Goal: Information Seeking & Learning: Find specific fact

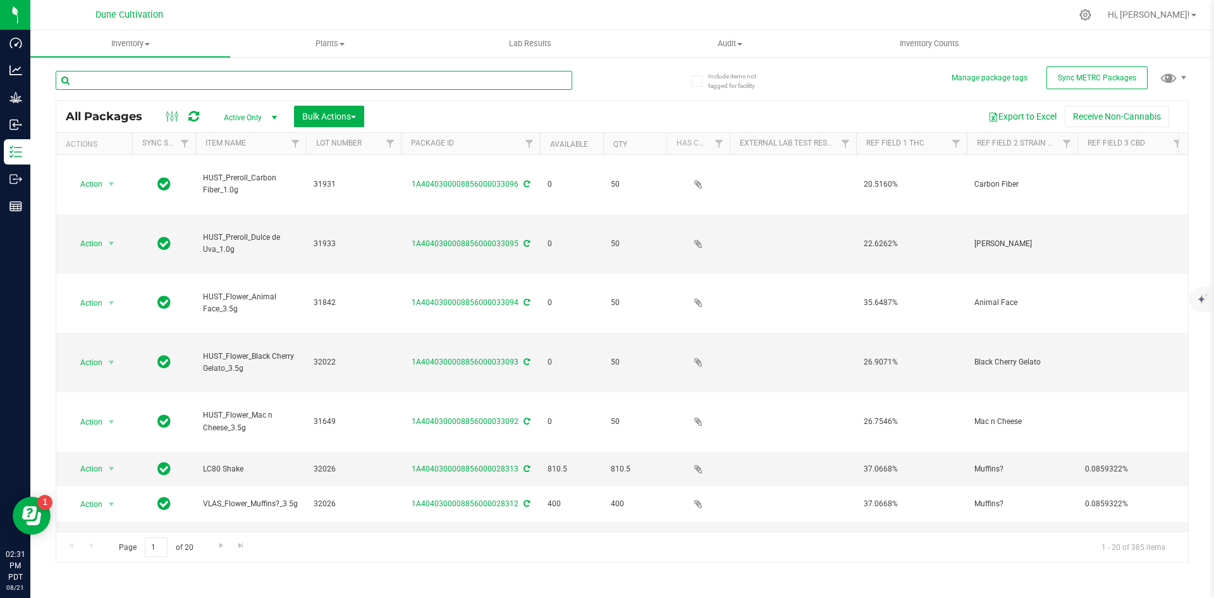
click at [120, 85] on input "text" at bounding box center [314, 80] width 517 height 19
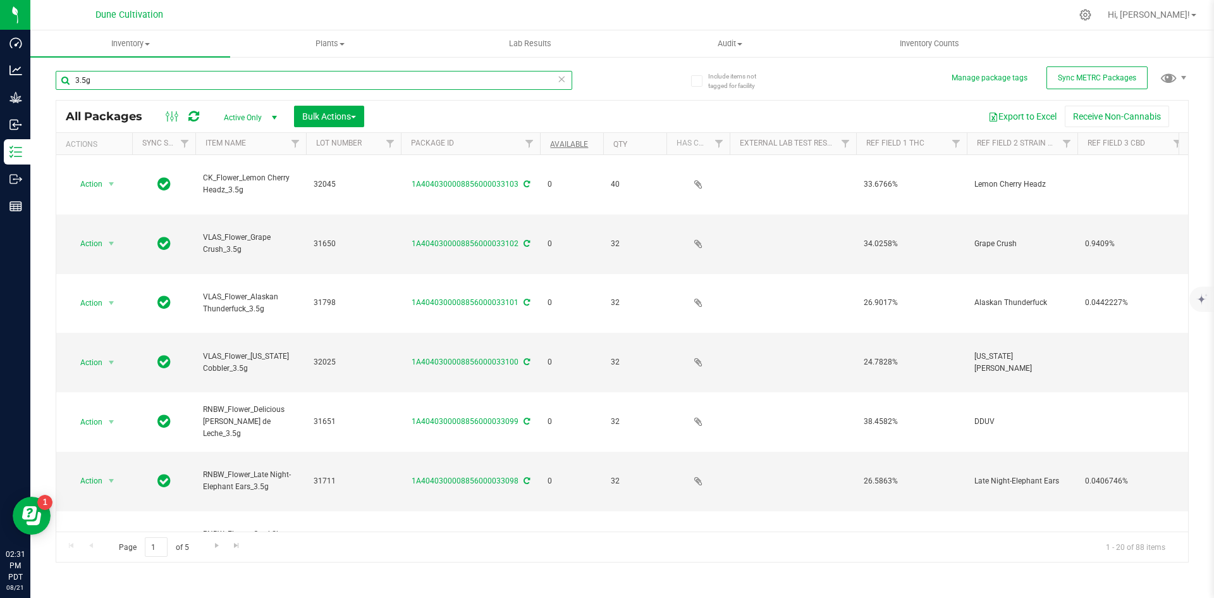
type input "3.5g"
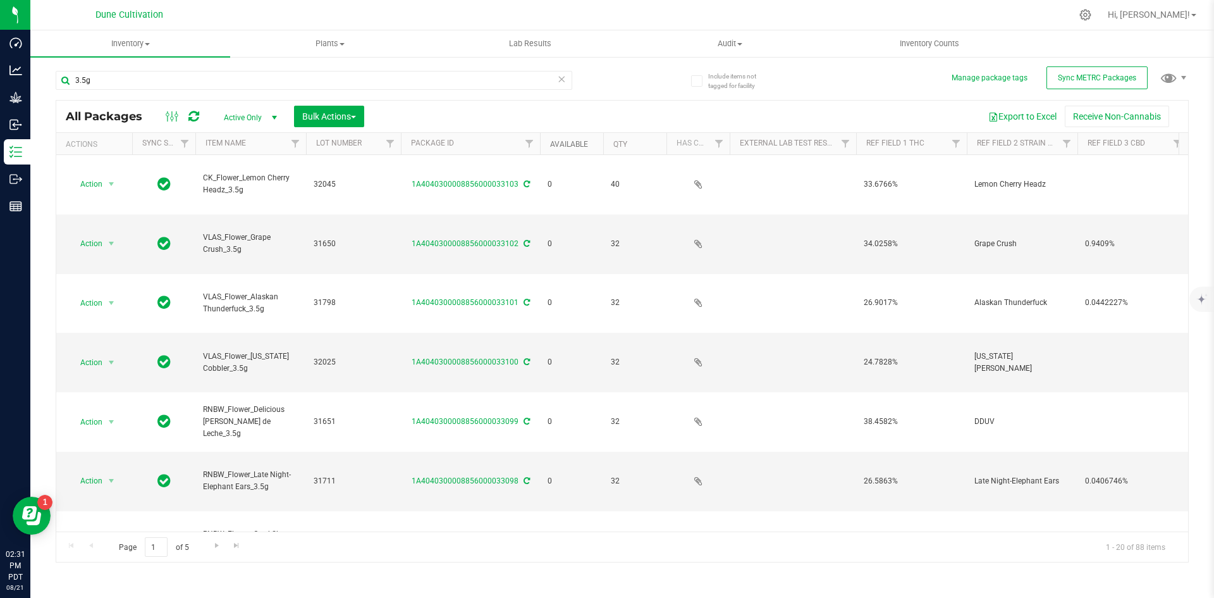
click at [562, 141] on link "Available" at bounding box center [569, 144] width 38 height 9
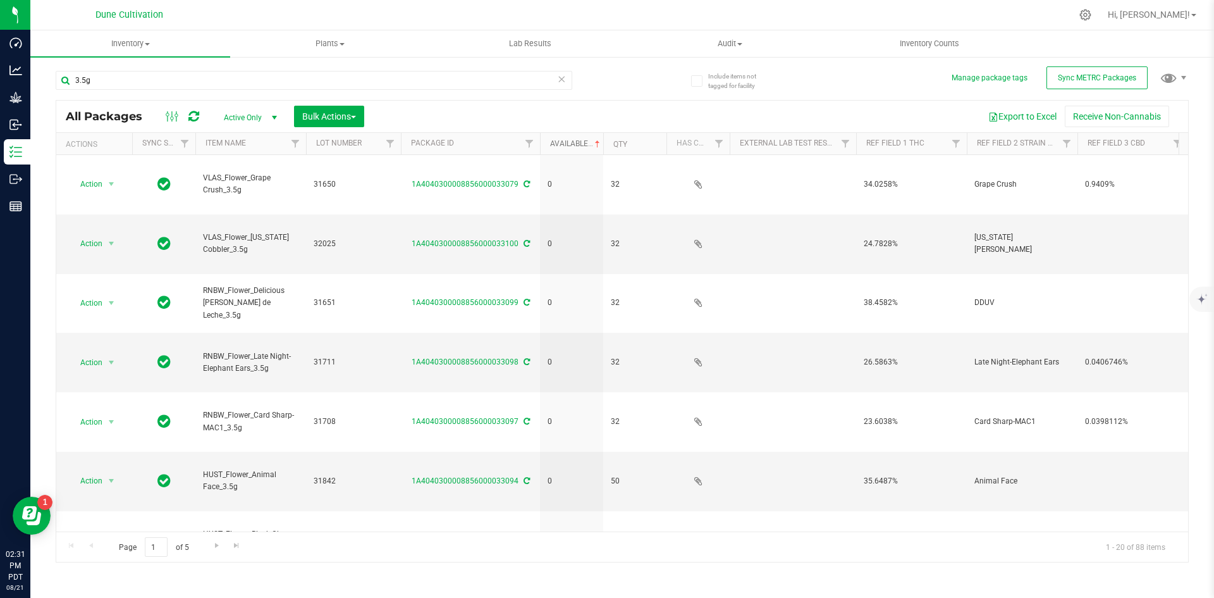
click at [562, 141] on link "Available" at bounding box center [576, 143] width 53 height 9
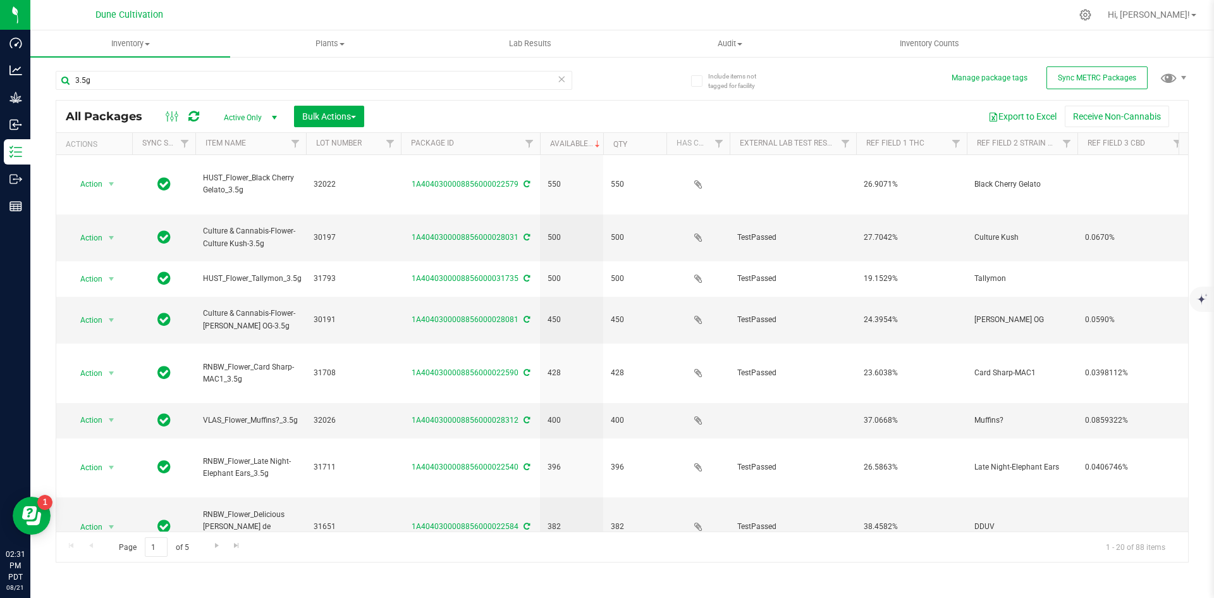
click at [502, 121] on div "Export to Excel Receive Non-Cannabis" at bounding box center [776, 117] width 805 height 22
click at [565, 80] on icon at bounding box center [561, 78] width 9 height 15
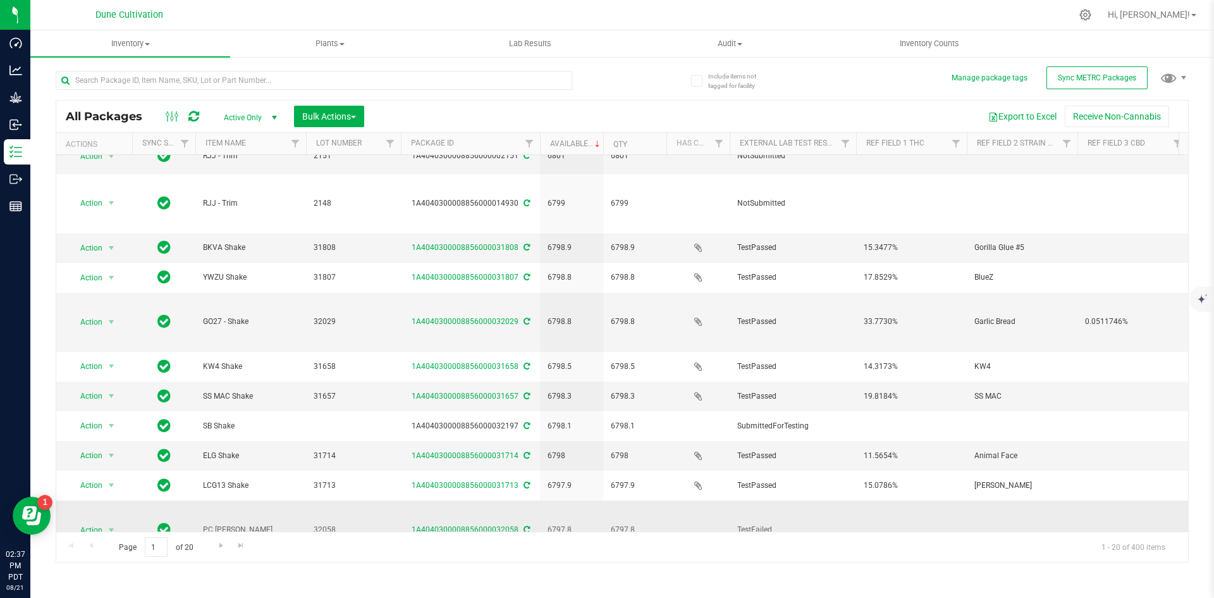
scroll to position [216, 0]
click at [442, 524] on link "1A4040300008856000032058" at bounding box center [465, 528] width 107 height 9
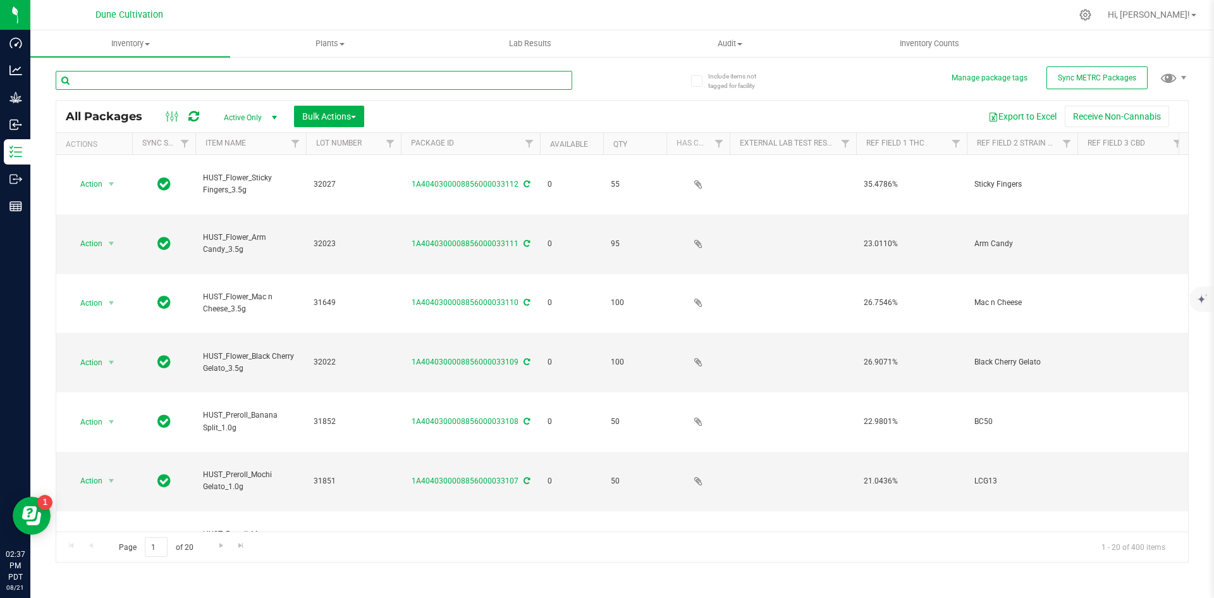
click at [232, 79] on input "text" at bounding box center [314, 80] width 517 height 19
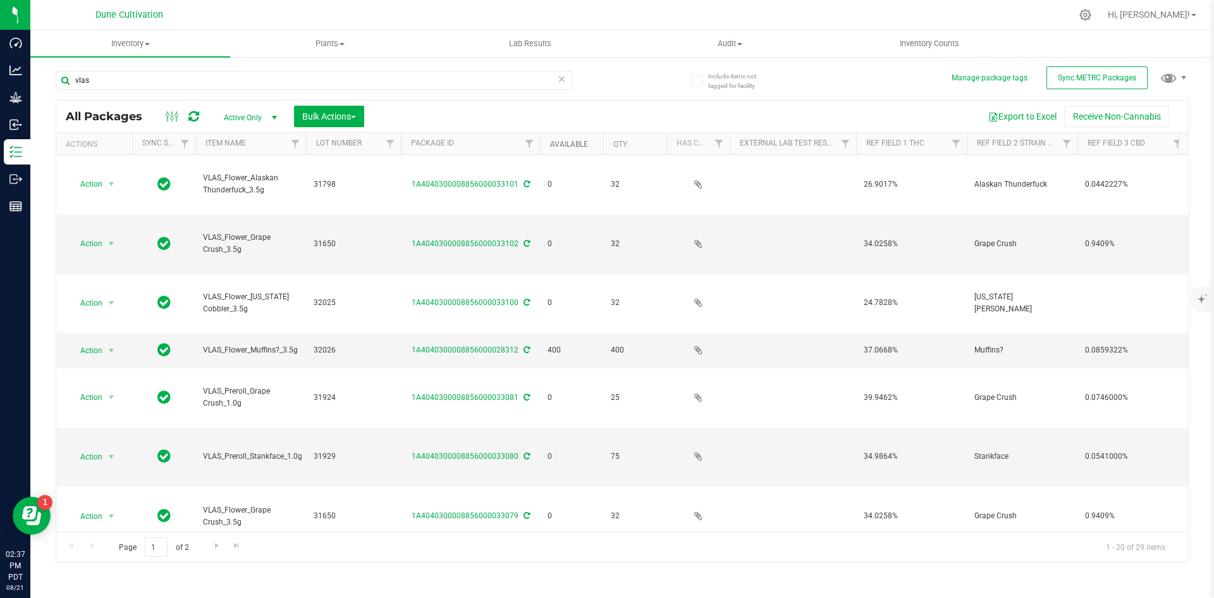
click at [564, 140] on link "Available" at bounding box center [569, 144] width 38 height 9
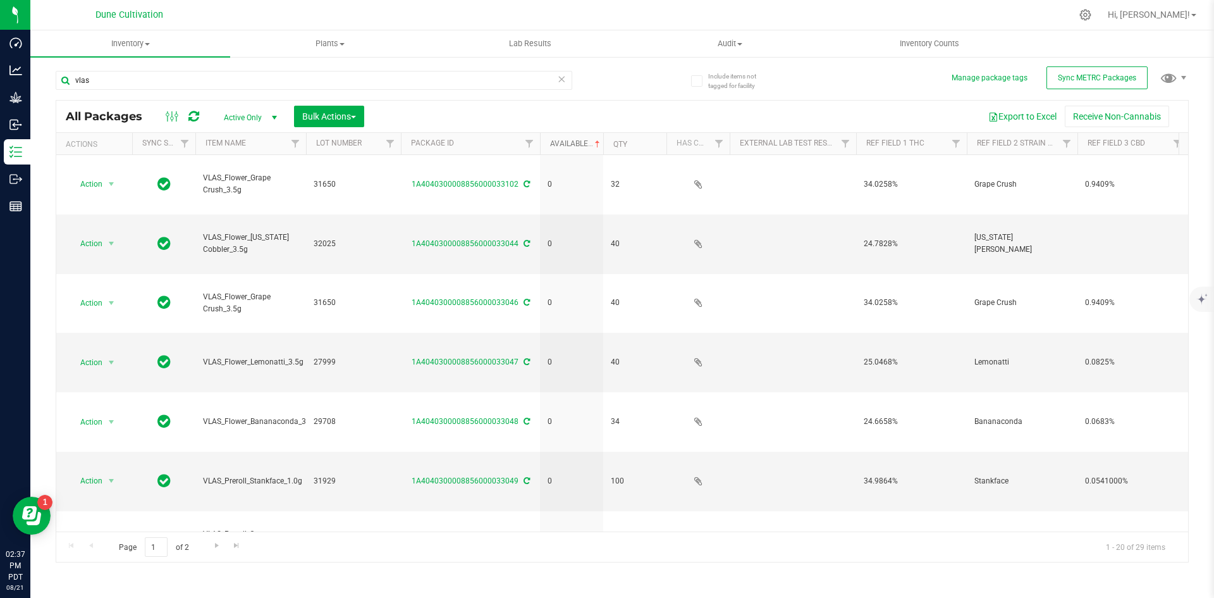
click at [564, 139] on link "Available" at bounding box center [576, 143] width 53 height 9
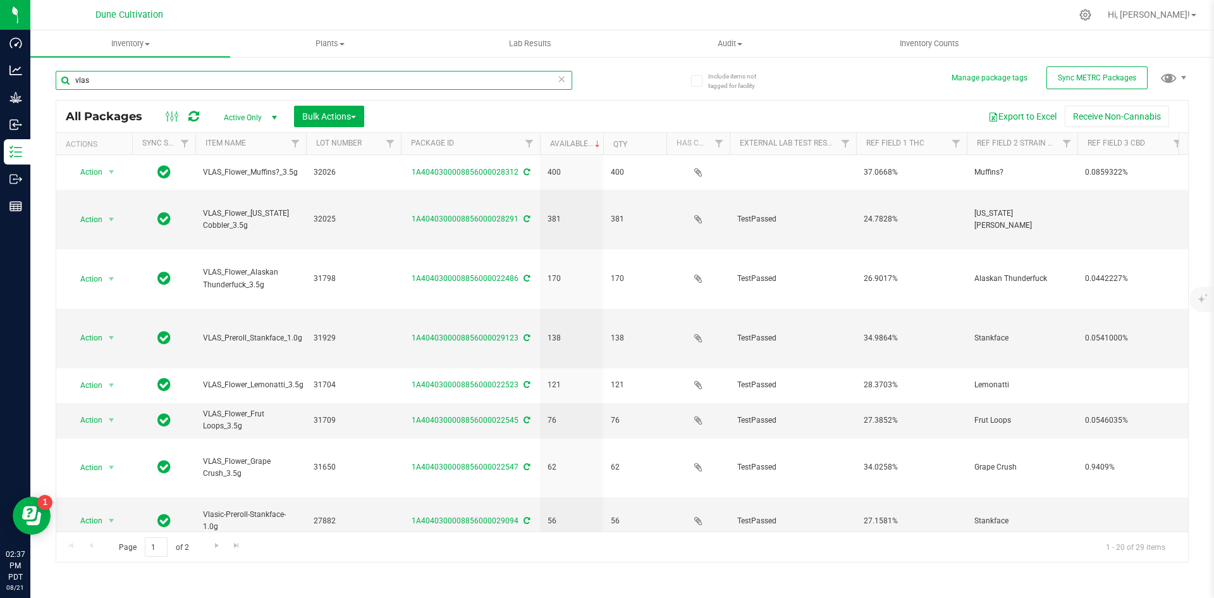
drag, startPoint x: 429, startPoint y: 77, endPoint x: 67, endPoint y: 71, distance: 362.5
click at [67, 71] on input "vlas" at bounding box center [314, 80] width 517 height 19
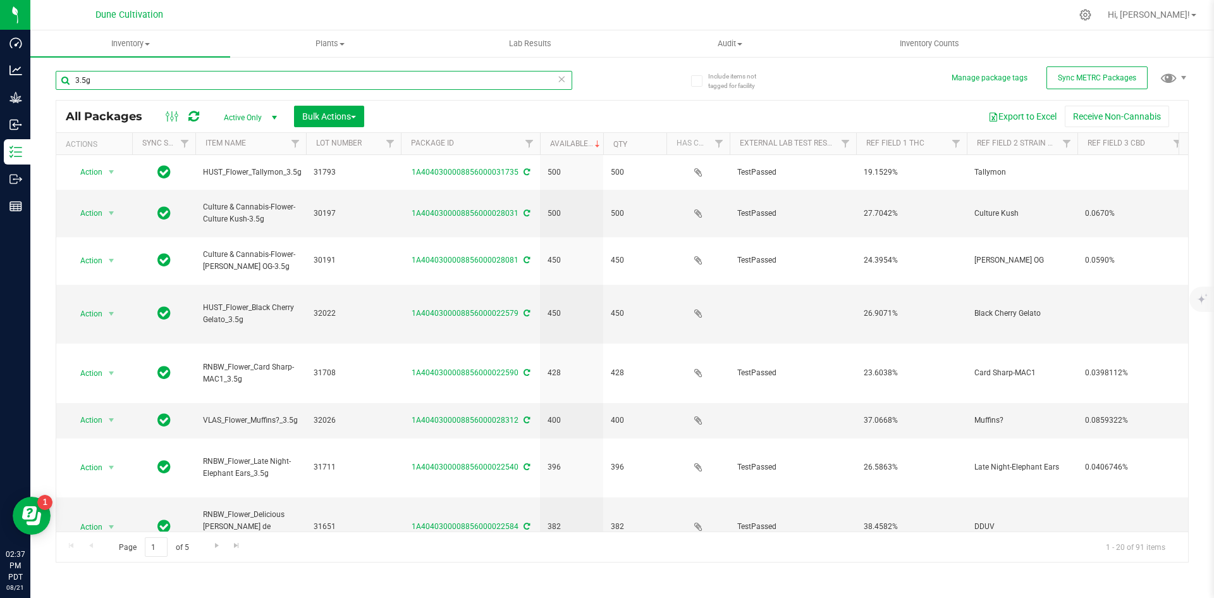
type input "3.5g"
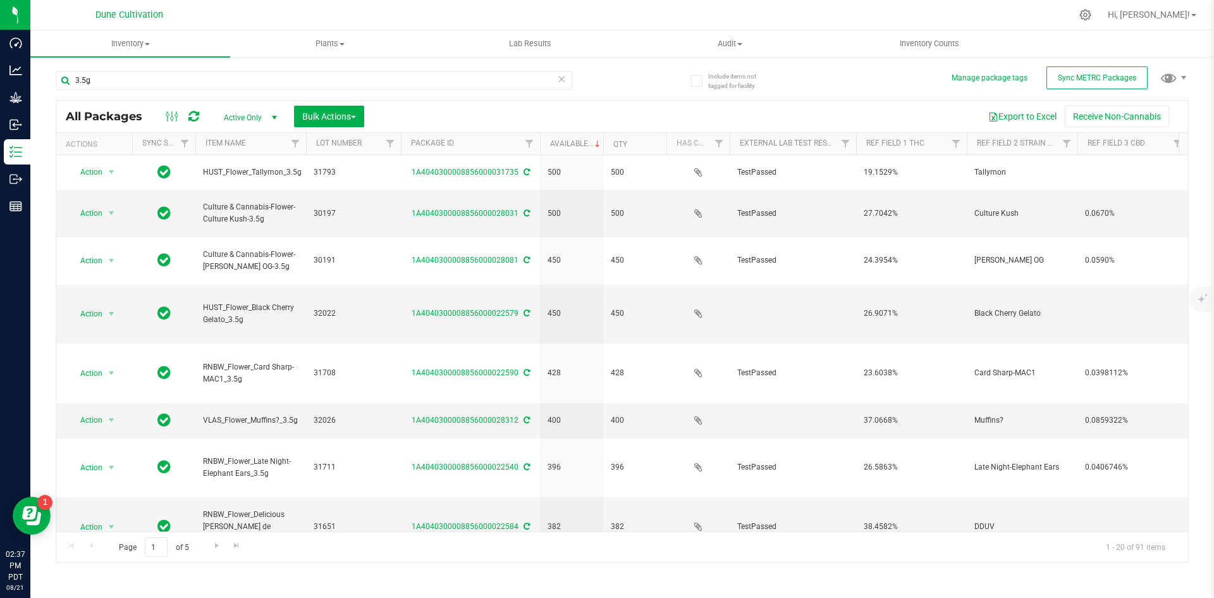
click at [560, 77] on icon at bounding box center [561, 78] width 9 height 15
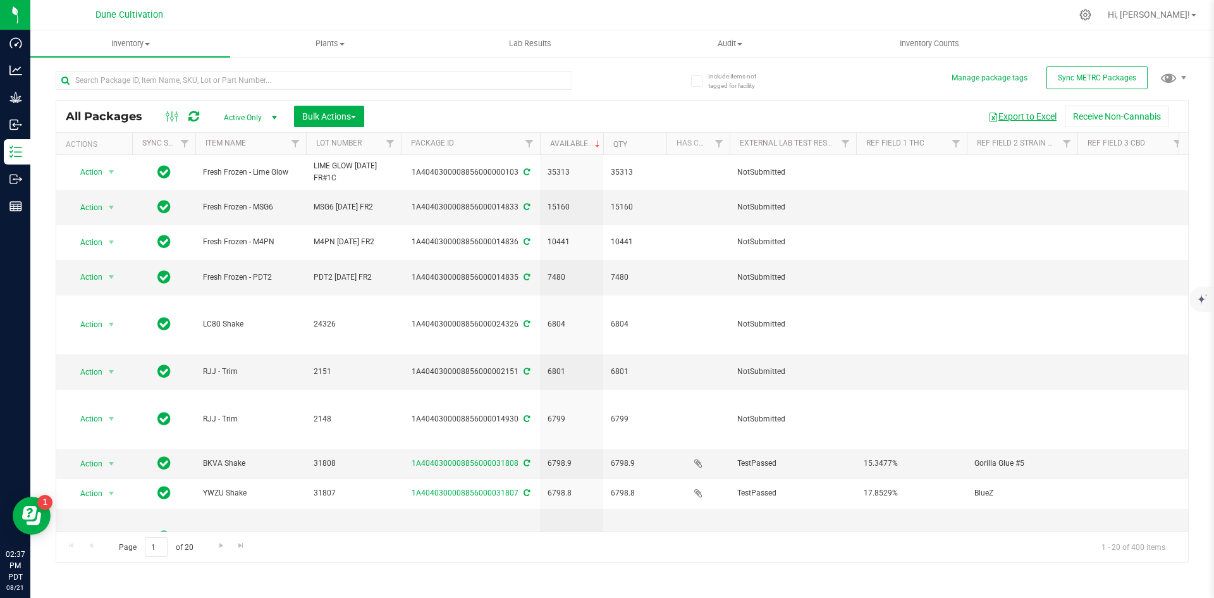
click at [992, 112] on span "button" at bounding box center [994, 117] width 10 height 10
click at [210, 77] on input "text" at bounding box center [314, 80] width 517 height 19
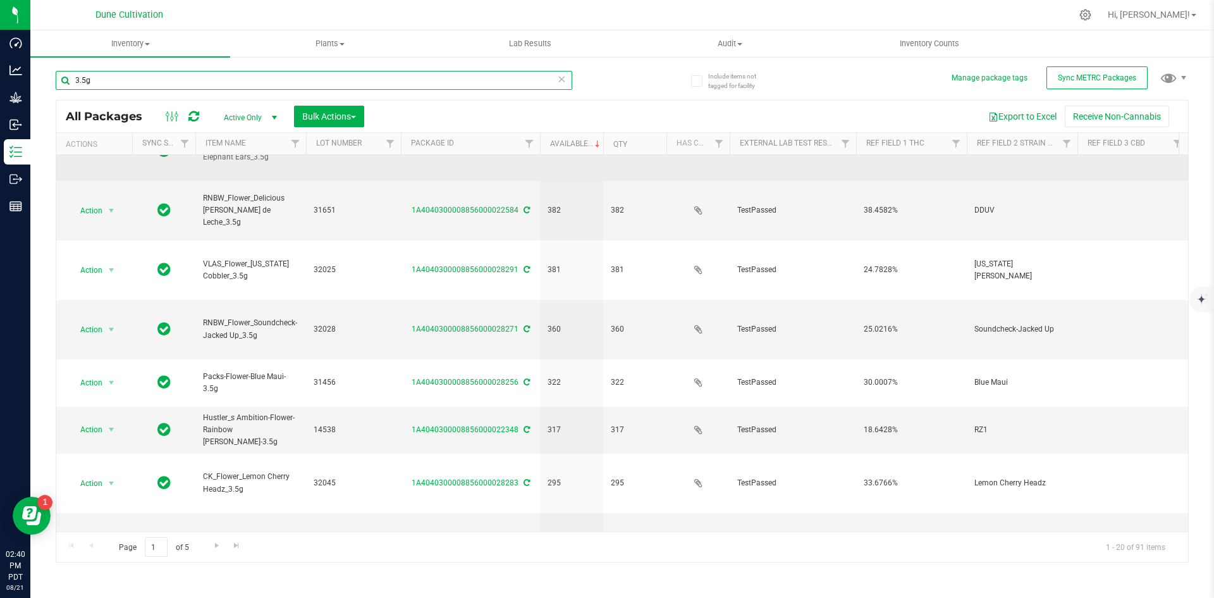
scroll to position [333, 0]
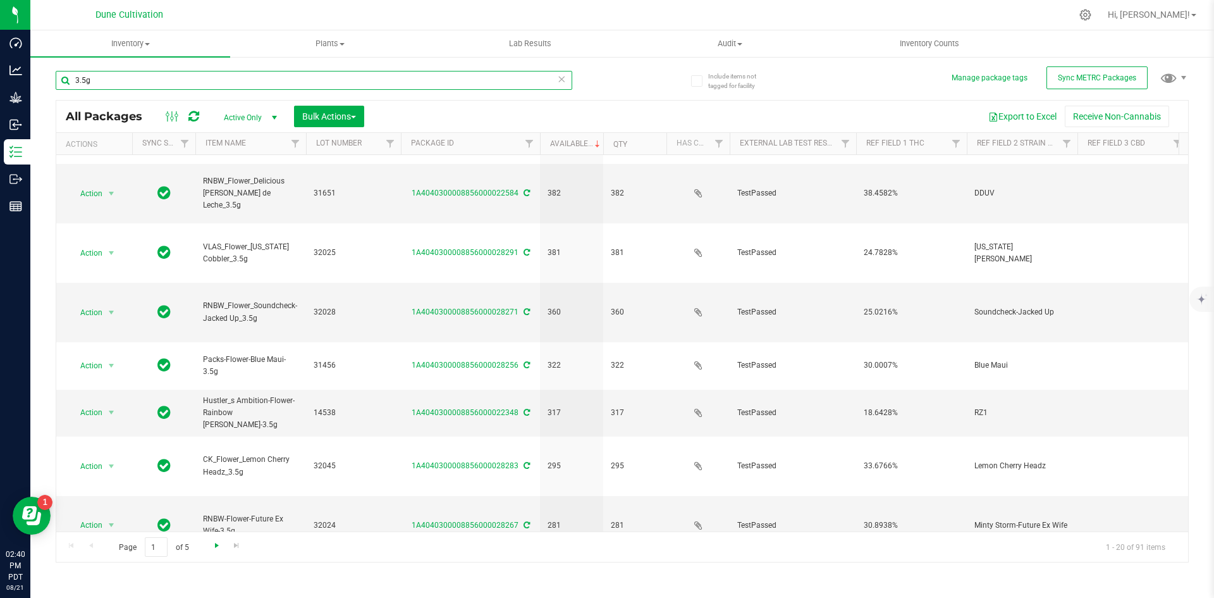
type input "3.5g"
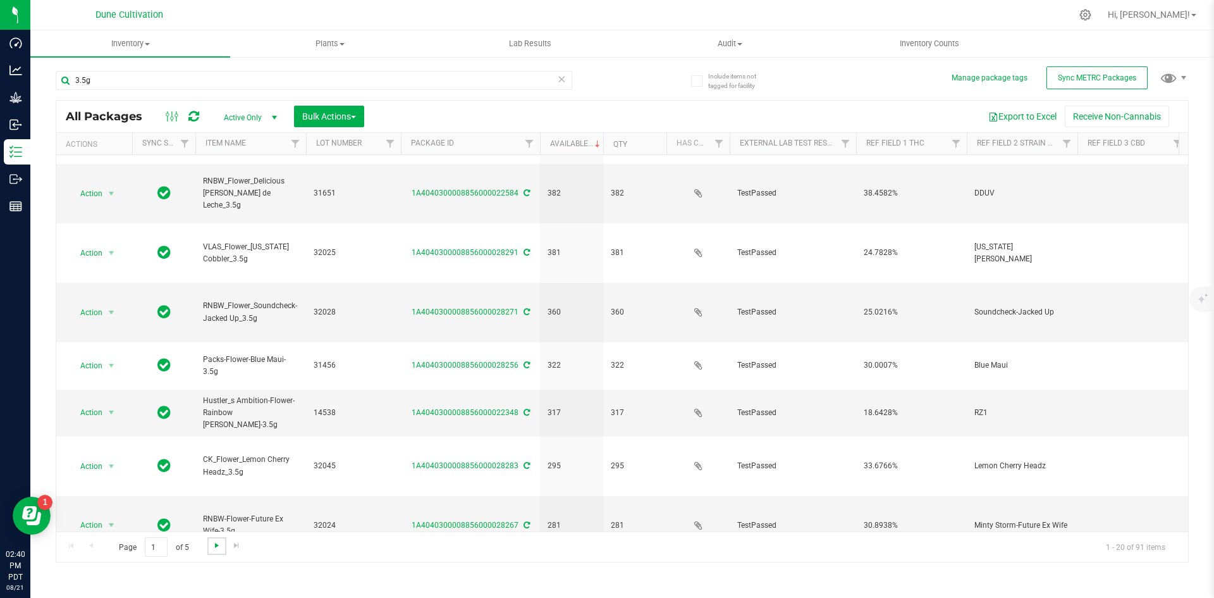
click at [218, 541] on span "Go to the next page" at bounding box center [217, 545] width 10 height 10
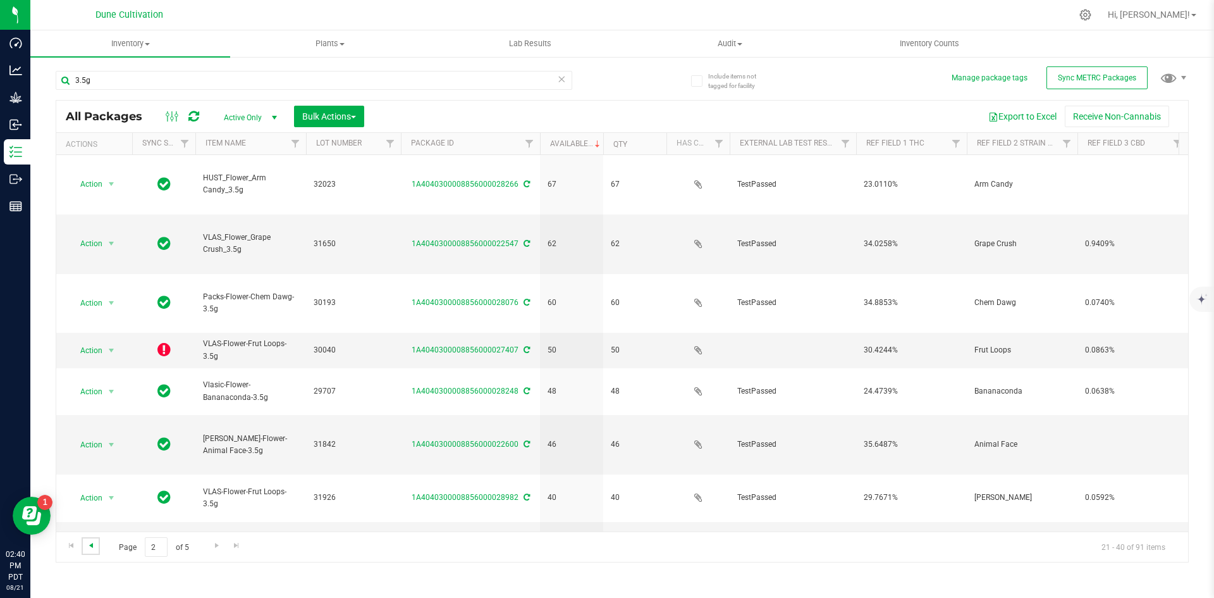
click at [92, 542] on span "Go to the previous page" at bounding box center [91, 545] width 10 height 10
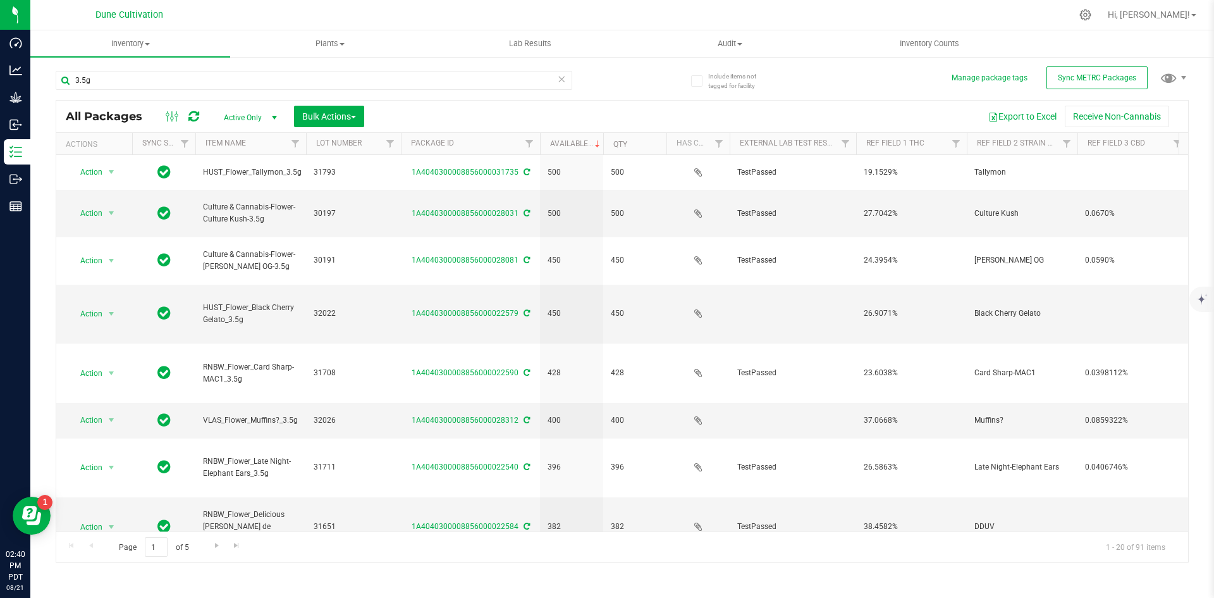
click at [559, 81] on icon at bounding box center [561, 78] width 9 height 15
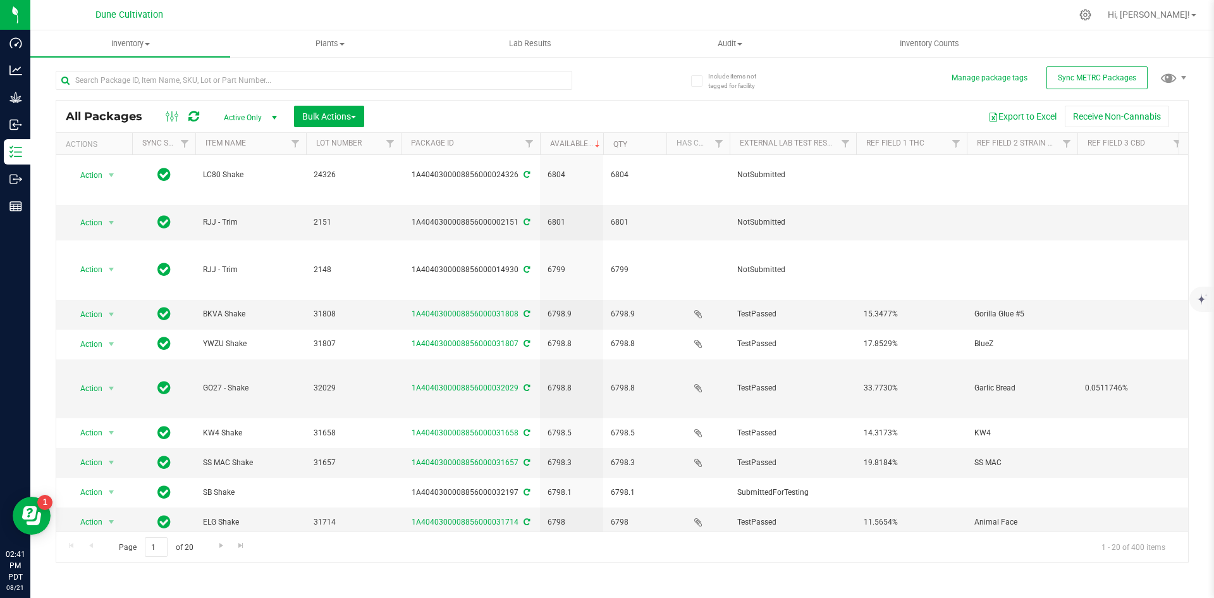
scroll to position [232, 0]
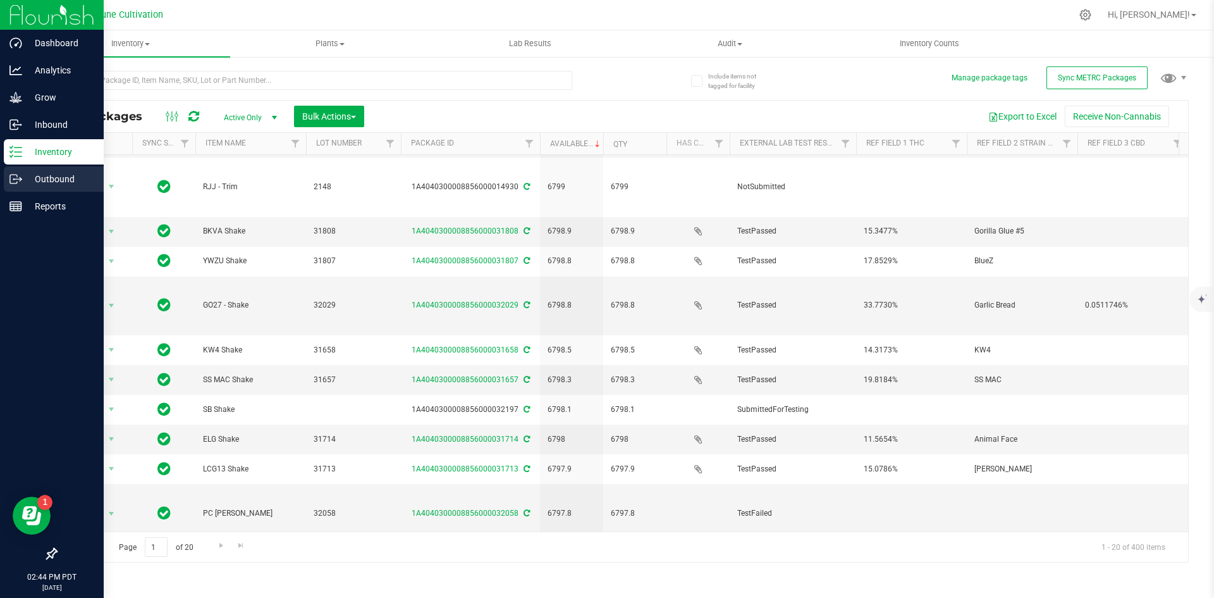
click at [11, 180] on icon at bounding box center [15, 179] width 13 height 13
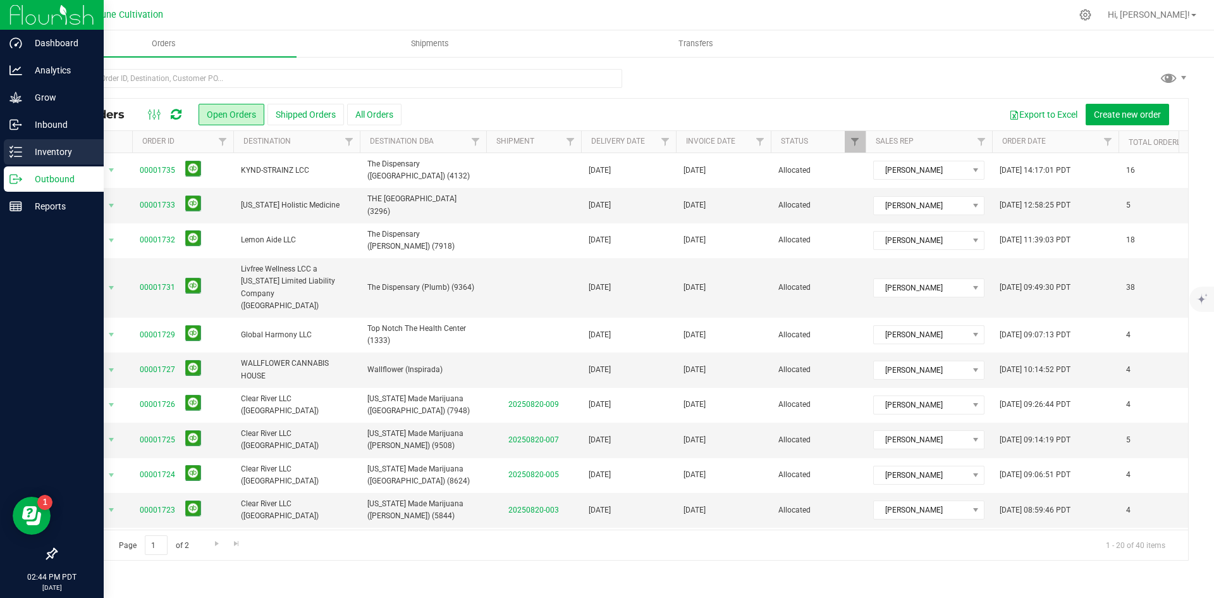
click at [12, 156] on icon at bounding box center [11, 156] width 3 height 2
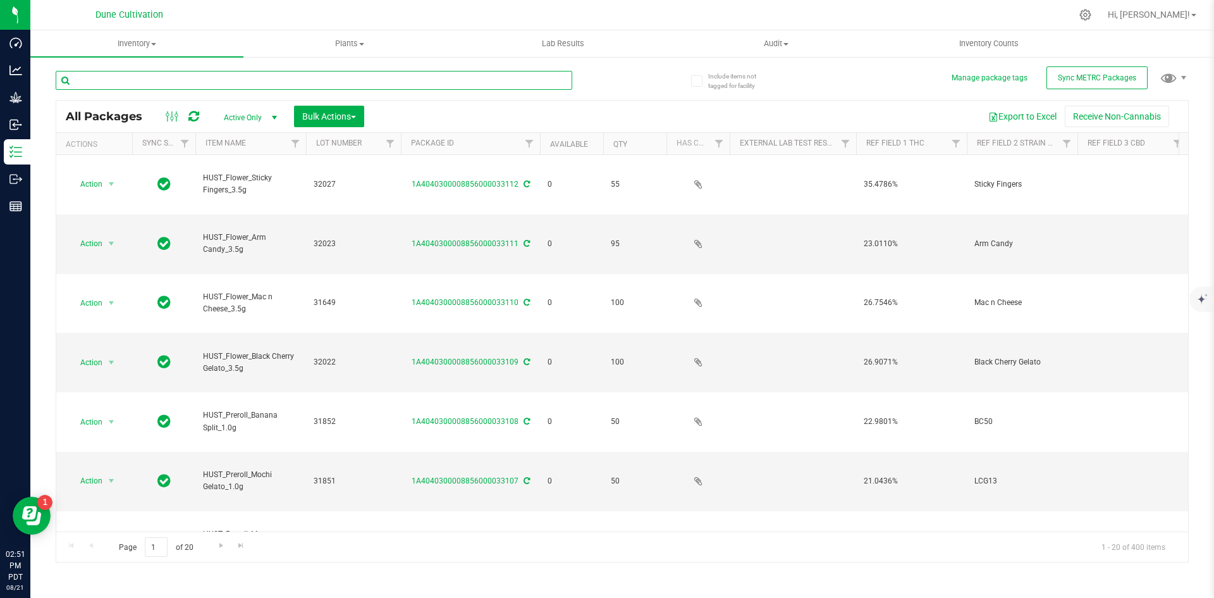
click at [166, 85] on input "text" at bounding box center [314, 80] width 517 height 19
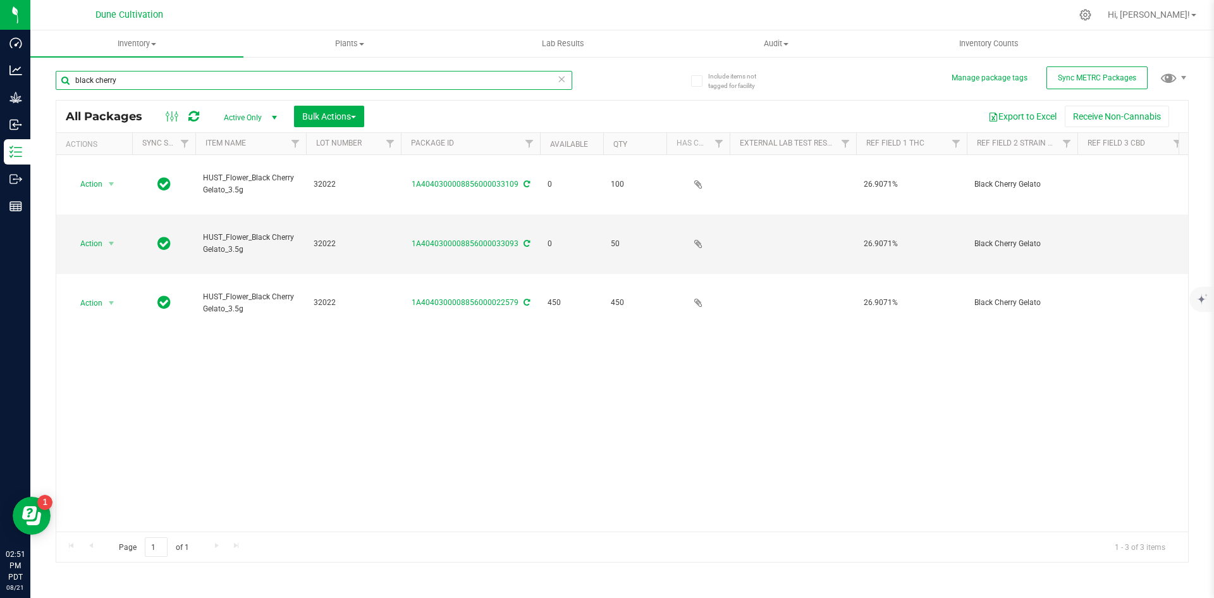
type input "black cherry"
